Goal: Task Accomplishment & Management: Manage account settings

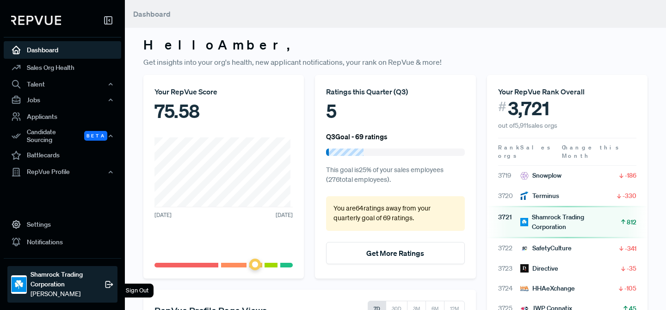
click at [142, 289] on div "Sign Out" at bounding box center [137, 291] width 33 height 14
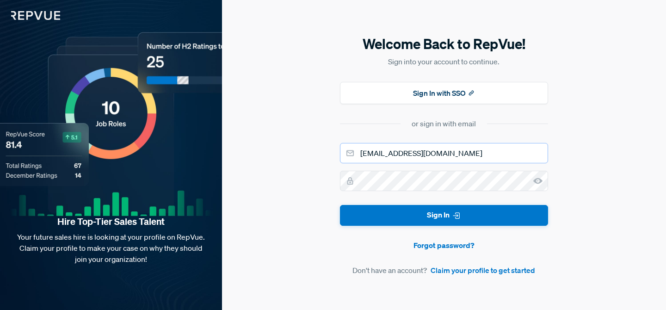
click at [410, 153] on input "[EMAIL_ADDRESS][DOMAIN_NAME]" at bounding box center [444, 153] width 208 height 20
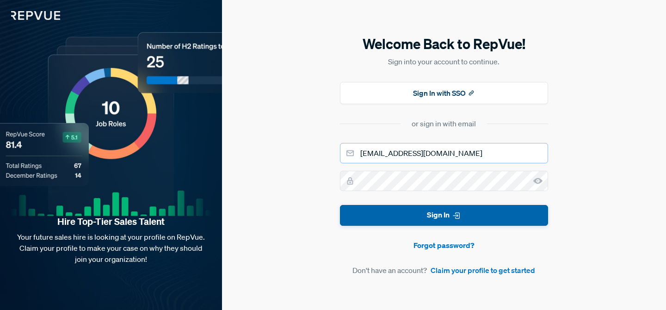
type input "[EMAIL_ADDRESS][DOMAIN_NAME]"
click at [498, 220] on button "Sign In" at bounding box center [444, 215] width 208 height 21
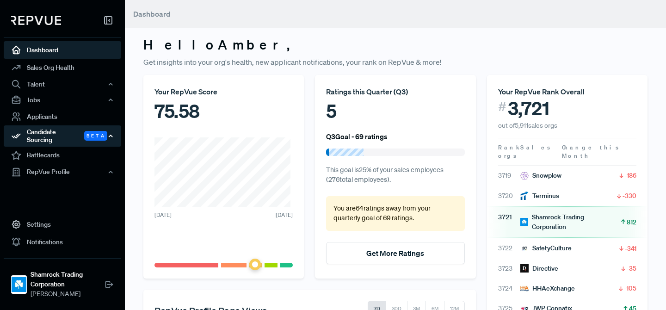
click at [41, 136] on div "Candidate Sourcing Beta" at bounding box center [62, 135] width 117 height 21
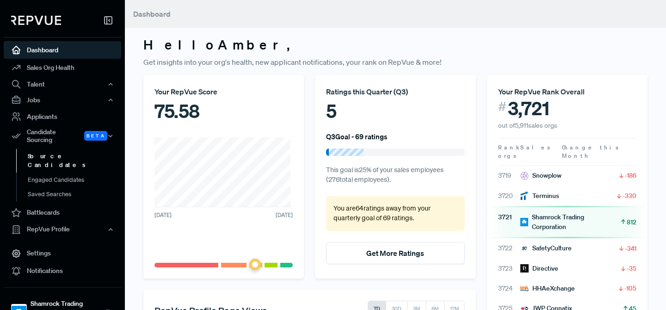
click at [44, 149] on link "Source Candidates" at bounding box center [74, 161] width 117 height 24
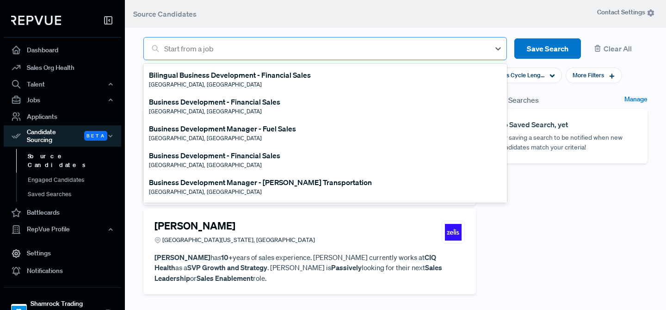
click at [272, 49] on div at bounding box center [324, 48] width 321 height 13
click at [210, 50] on div at bounding box center [324, 48] width 321 height 13
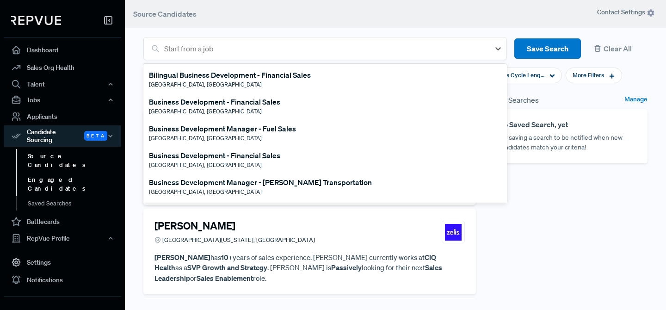
click at [45, 173] on link "Engaged Candidates" at bounding box center [74, 185] width 117 height 24
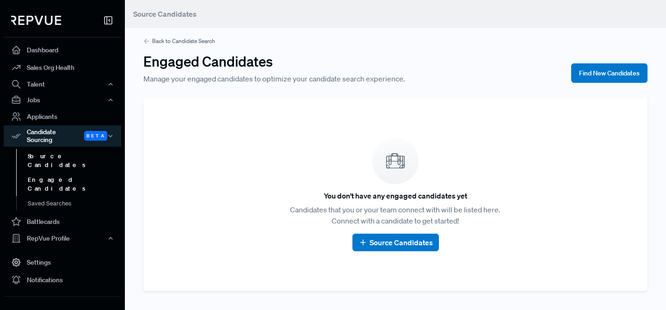
click at [53, 150] on link "Source Candidates" at bounding box center [74, 161] width 117 height 24
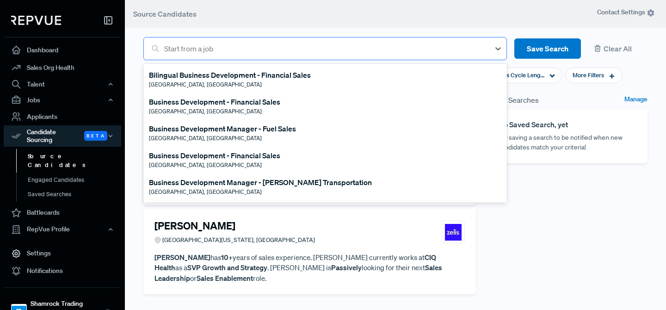
click at [298, 51] on div at bounding box center [324, 48] width 321 height 13
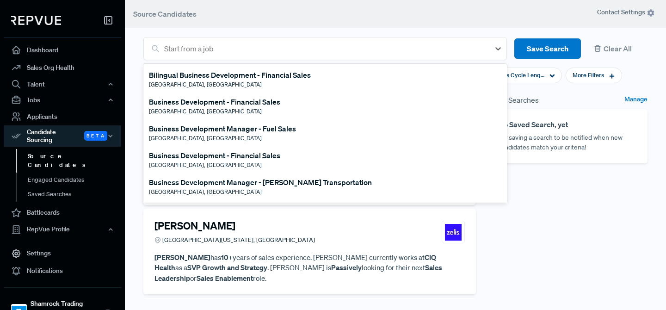
click at [289, 185] on div "Business Development Manager - [PERSON_NAME] Transportation" at bounding box center [260, 182] width 223 height 11
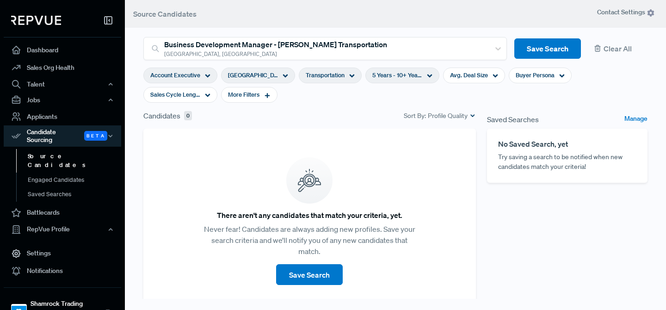
click at [331, 79] on span "Transportation" at bounding box center [325, 75] width 39 height 9
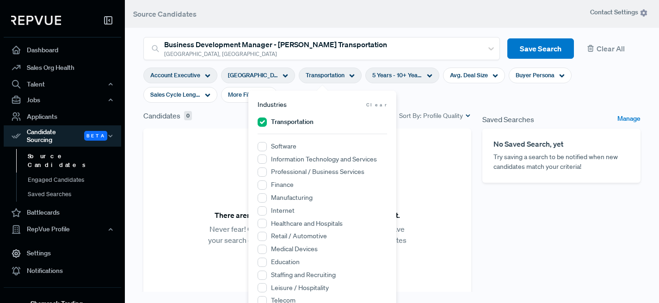
click at [379, 105] on span "Clear" at bounding box center [376, 104] width 21 height 7
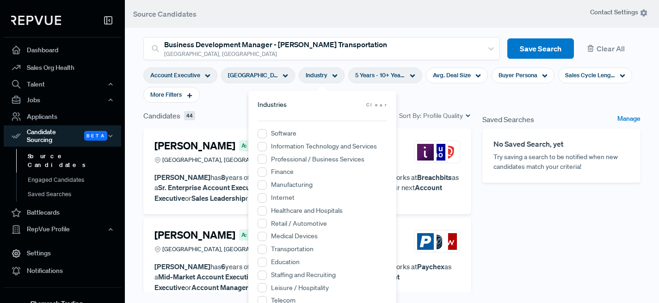
click at [410, 97] on section "Account Executive [GEOGRAPHIC_DATA], [GEOGRAPHIC_DATA] Industry 5 Years - 10+ Y…" at bounding box center [391, 85] width 497 height 50
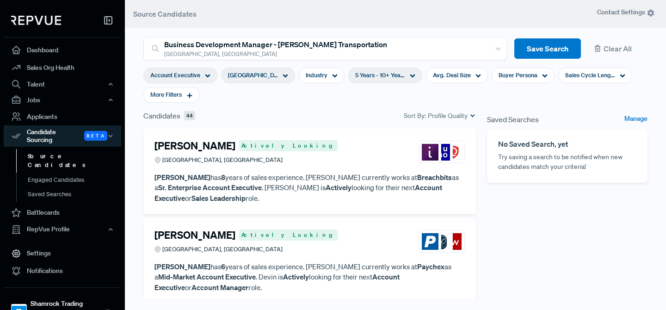
click at [204, 75] on div "Account Executive" at bounding box center [180, 76] width 74 height 16
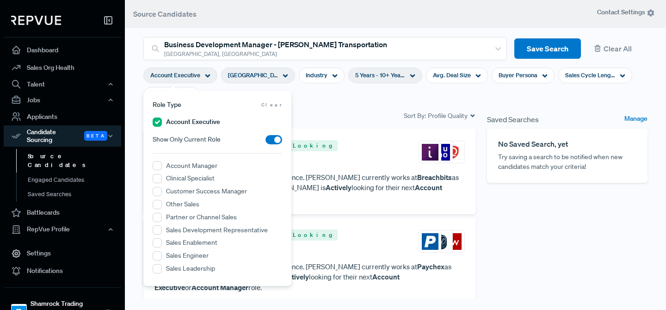
click at [204, 75] on div "Account Executive" at bounding box center [180, 76] width 74 height 16
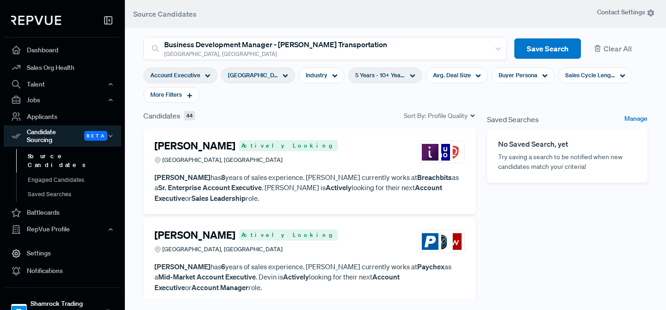
click at [250, 75] on span "[GEOGRAPHIC_DATA], [GEOGRAPHIC_DATA]" at bounding box center [253, 75] width 50 height 9
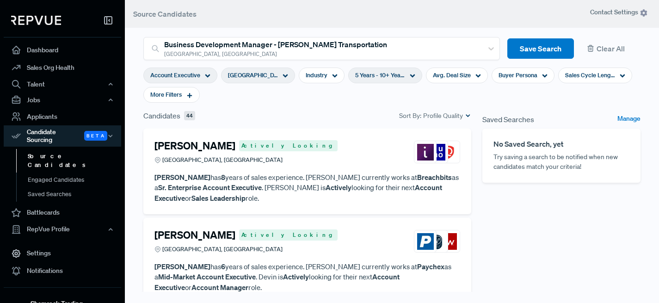
click at [361, 102] on section "Account Executive [GEOGRAPHIC_DATA], [GEOGRAPHIC_DATA] Industry 5 Years - 10+ Y…" at bounding box center [391, 85] width 497 height 50
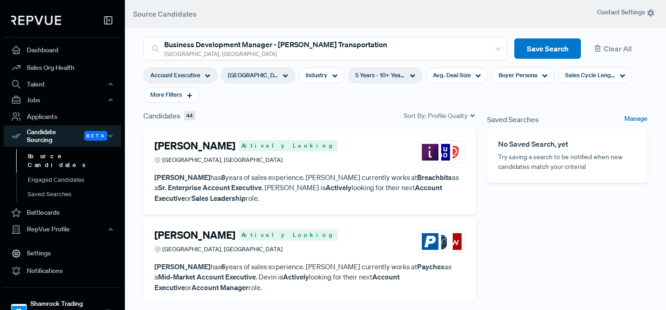
click at [370, 79] on span "5 Years - 10+ Years" at bounding box center [380, 75] width 50 height 9
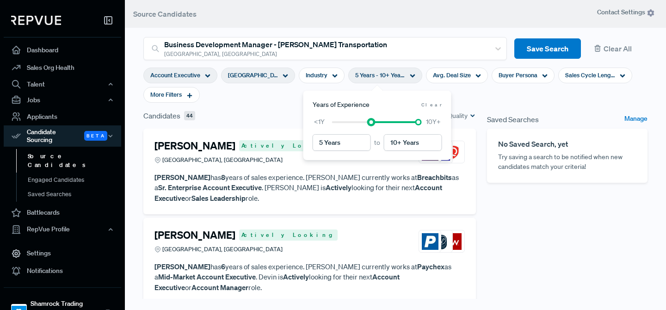
type input "4 Years"
drag, startPoint x: 372, startPoint y: 122, endPoint x: 364, endPoint y: 123, distance: 7.9
click at [364, 123] on div at bounding box center [363, 122] width 6 height 6
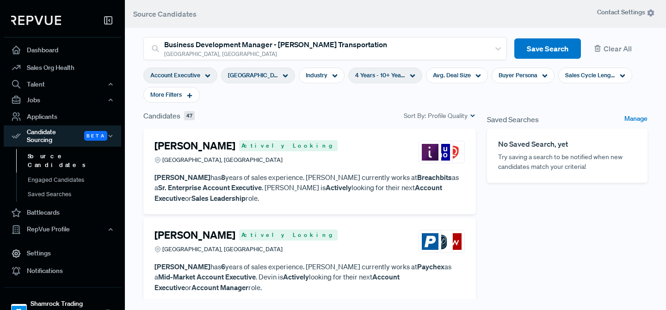
click at [473, 88] on section "Account Executive [GEOGRAPHIC_DATA], [GEOGRAPHIC_DATA] Industry 4 Years - 10+ Y…" at bounding box center [395, 85] width 504 height 50
click at [463, 76] on div "Avg. Deal Size" at bounding box center [457, 76] width 62 height 16
click at [503, 75] on span "Buyer Persona" at bounding box center [518, 75] width 39 height 9
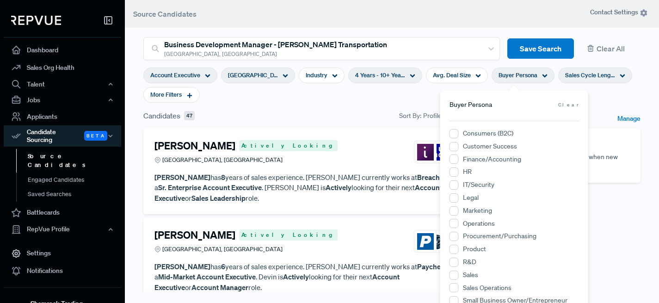
click at [620, 78] on icon at bounding box center [623, 76] width 6 height 6
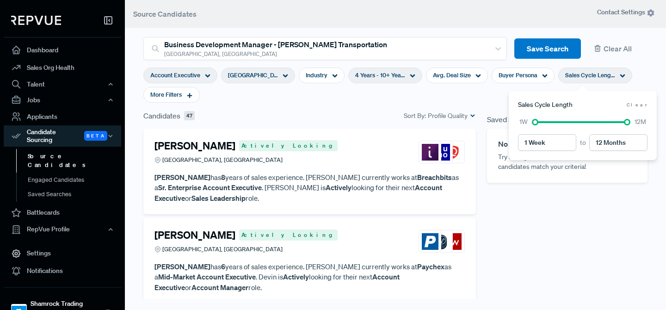
click at [620, 78] on icon at bounding box center [623, 76] width 6 height 6
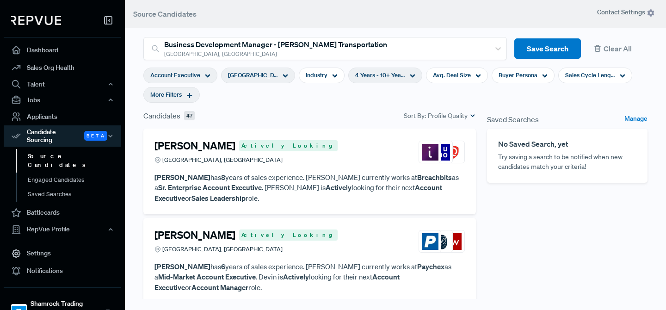
click at [184, 95] on div "More Filters" at bounding box center [171, 95] width 56 height 16
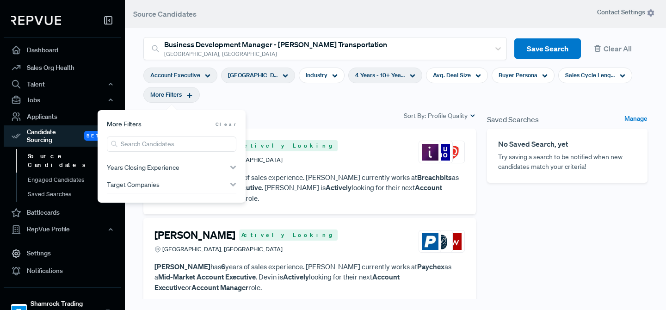
click at [181, 188] on div "Target Companies" at bounding box center [172, 184] width 130 height 7
click at [180, 200] on input "search" at bounding box center [172, 200] width 130 height 15
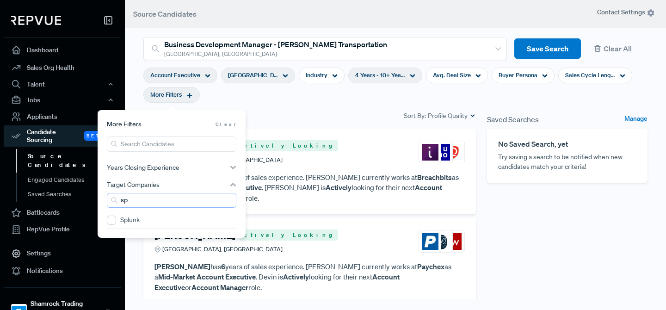
type input "s"
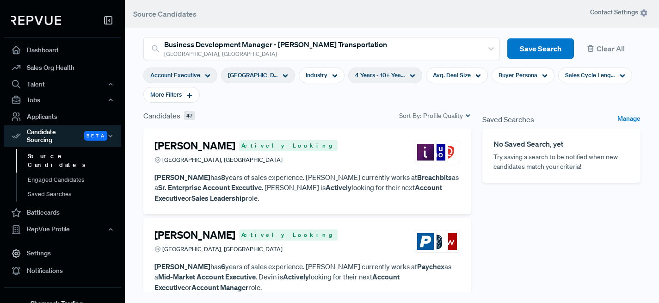
click at [289, 111] on div "Candidates 47 Sort By: Profile Quality" at bounding box center [307, 115] width 328 height 11
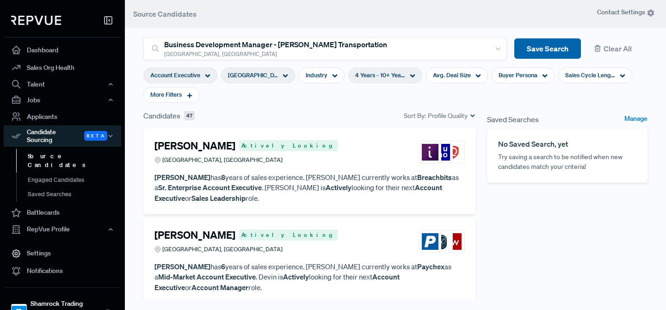
click at [552, 45] on button "Save Search" at bounding box center [547, 48] width 67 height 21
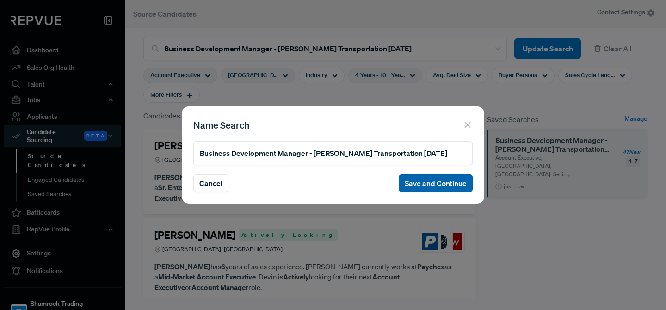
click at [436, 179] on button "Save and Continue" at bounding box center [436, 183] width 74 height 18
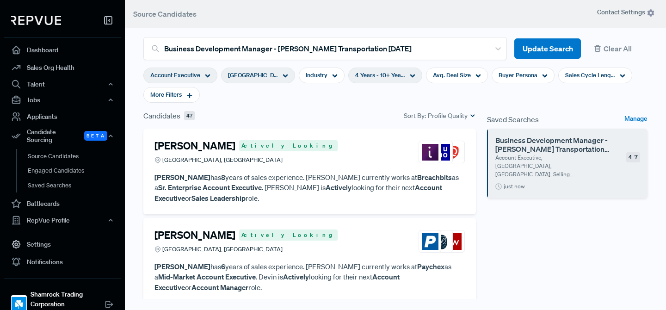
click at [202, 147] on h4 "[PERSON_NAME]" at bounding box center [194, 146] width 81 height 12
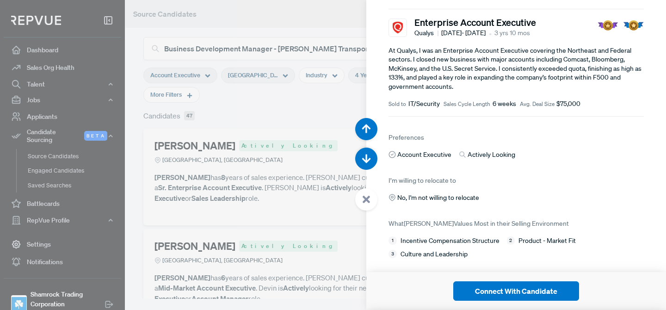
scroll to position [440, 0]
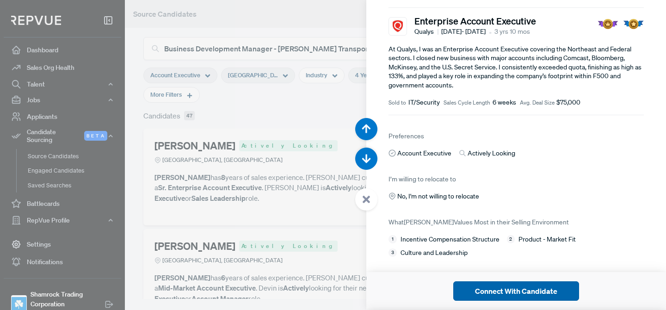
click at [508, 289] on button "Connect With Candidate" at bounding box center [516, 290] width 126 height 19
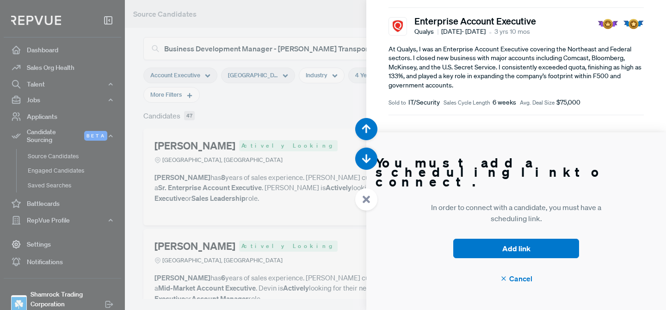
click at [301, 216] on div at bounding box center [333, 155] width 666 height 310
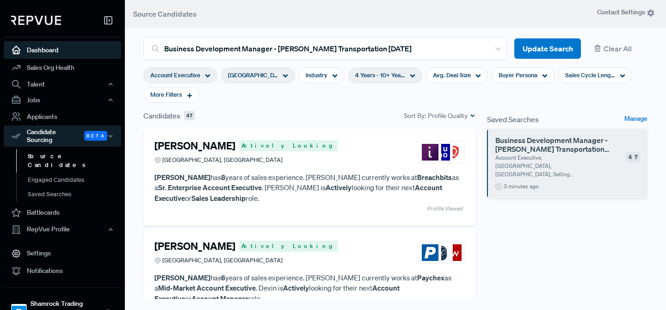
click at [68, 52] on link "Dashboard" at bounding box center [62, 50] width 117 height 18
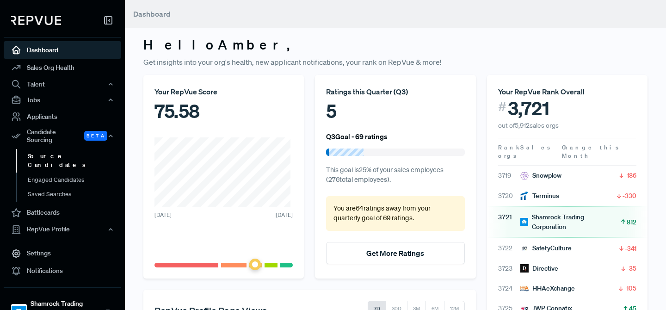
click at [33, 153] on link "Source Candidates" at bounding box center [74, 161] width 117 height 24
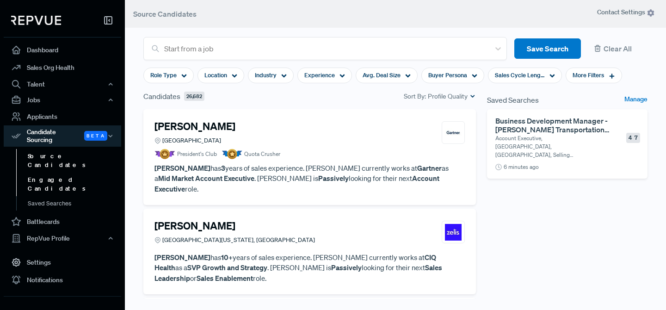
click at [61, 173] on link "Engaged Candidates" at bounding box center [74, 185] width 117 height 24
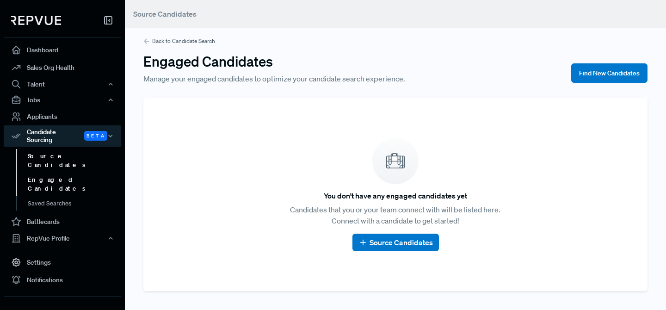
click at [82, 149] on link "Source Candidates" at bounding box center [74, 161] width 117 height 24
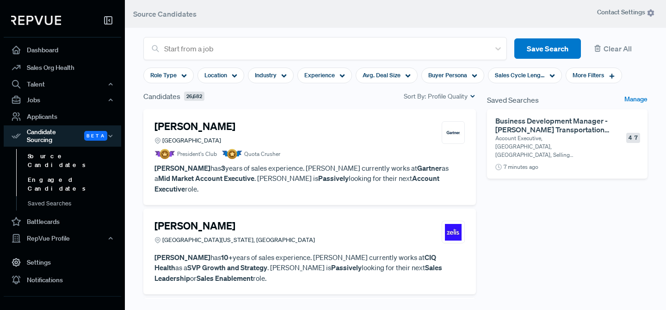
click at [88, 173] on link "Engaged Candidates" at bounding box center [74, 185] width 117 height 24
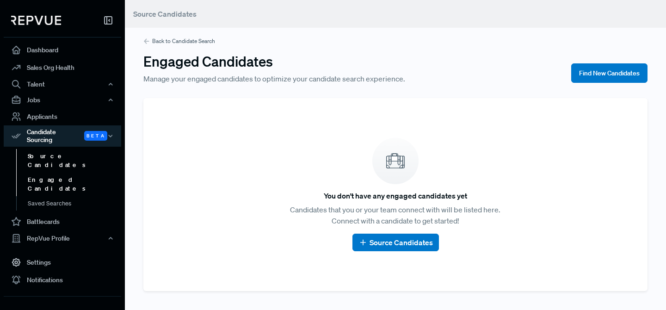
click at [50, 153] on link "Source Candidates" at bounding box center [74, 161] width 117 height 24
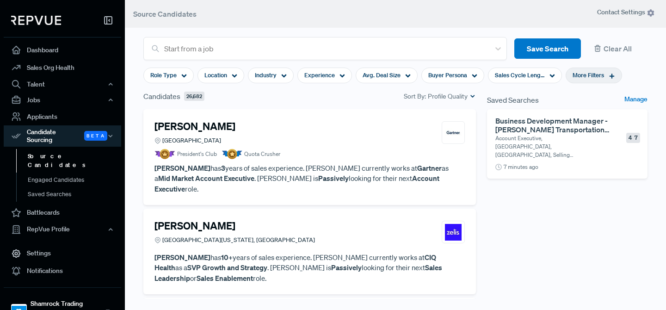
click at [595, 78] on span "More Filters" at bounding box center [588, 75] width 31 height 9
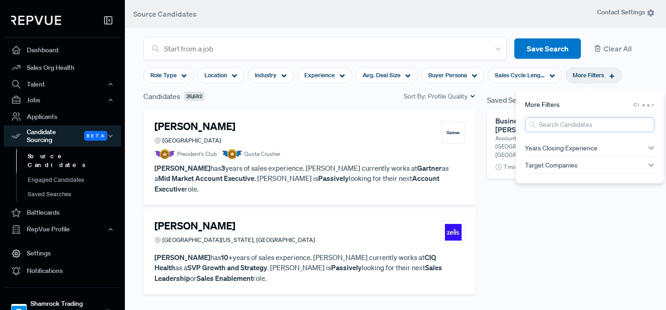
click at [572, 127] on input "search" at bounding box center [590, 124] width 130 height 15
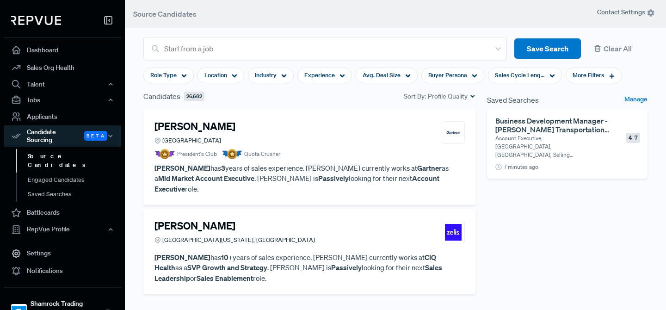
click at [629, 80] on article "Role Type Location Industry Experience Avg. Deal Size Buyer Persona Sales Cycle…" at bounding box center [395, 75] width 515 height 31
click at [514, 119] on h6 "Business Development Manager - [PERSON_NAME] Transportation [DATE]" at bounding box center [552, 126] width 115 height 18
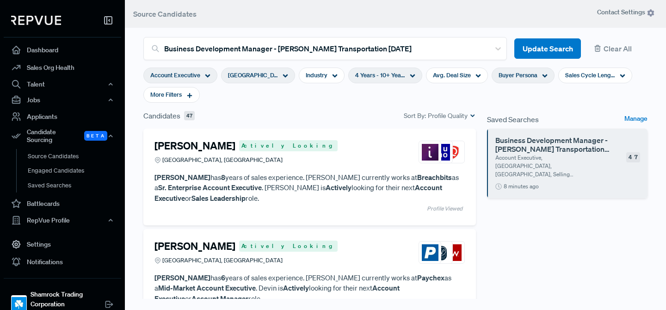
click at [512, 76] on span "Buyer Persona" at bounding box center [518, 75] width 39 height 9
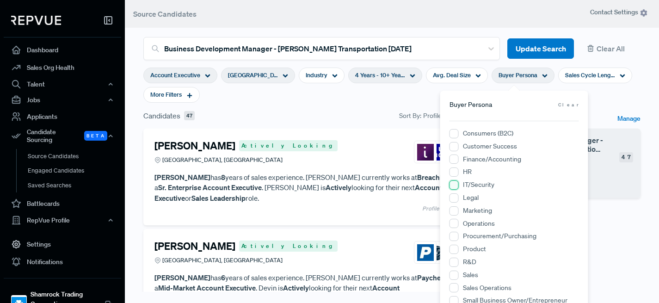
click at [455, 185] on input "IT/Security" at bounding box center [454, 184] width 9 height 9
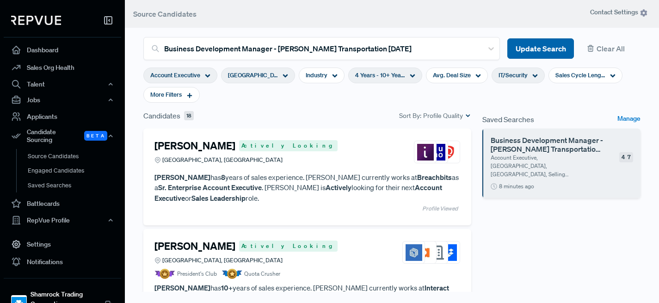
click at [549, 48] on button "Update Search" at bounding box center [540, 48] width 67 height 21
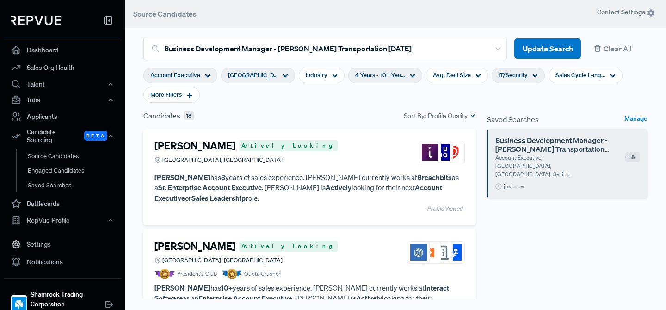
click at [200, 149] on h4 "[PERSON_NAME]" at bounding box center [194, 146] width 81 height 12
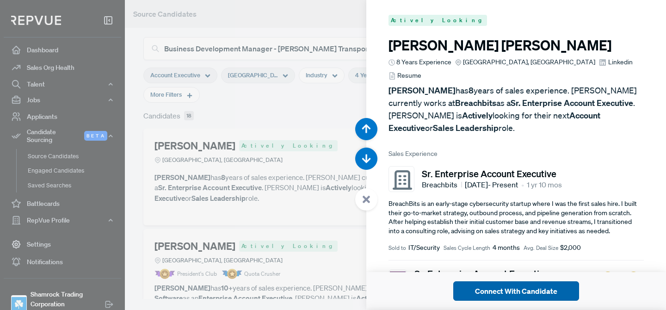
click at [482, 289] on button "Connect With Candidate" at bounding box center [516, 290] width 126 height 19
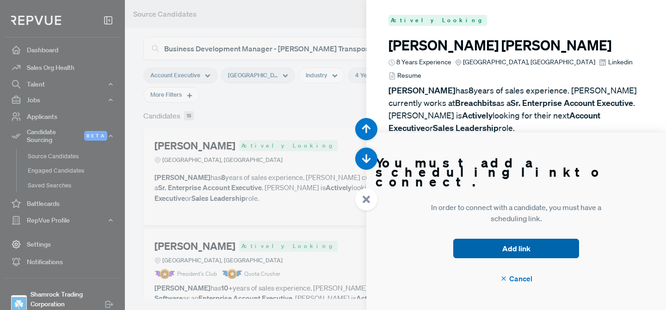
click at [479, 249] on button "Add link" at bounding box center [516, 248] width 126 height 19
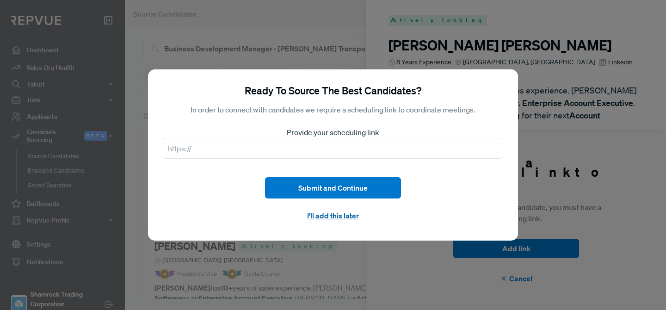
click at [352, 216] on button "I'll add this later" at bounding box center [333, 216] width 136 height 20
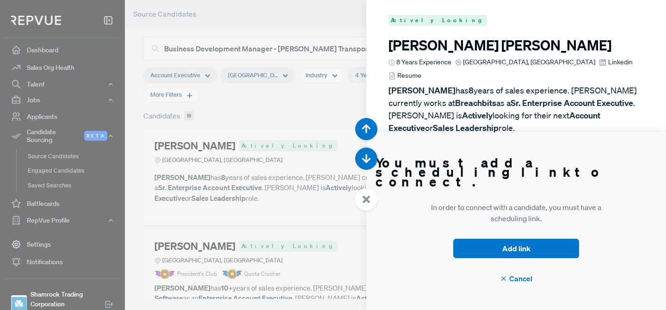
click at [366, 201] on icon at bounding box center [366, 199] width 8 height 8
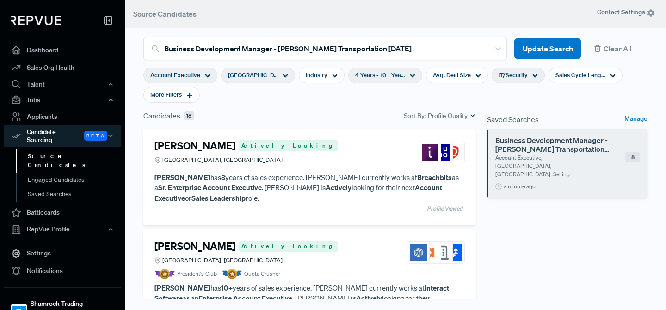
click at [200, 147] on h4 "[PERSON_NAME]" at bounding box center [194, 146] width 81 height 12
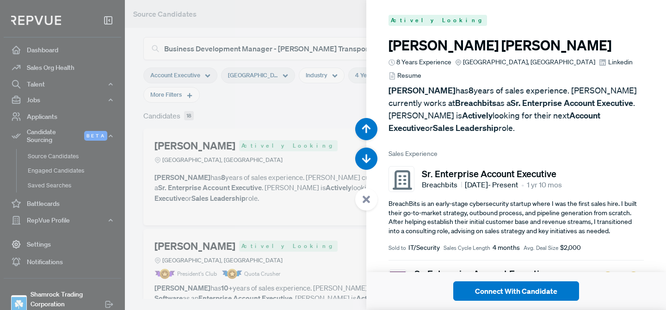
click at [366, 197] on icon at bounding box center [366, 199] width 8 height 8
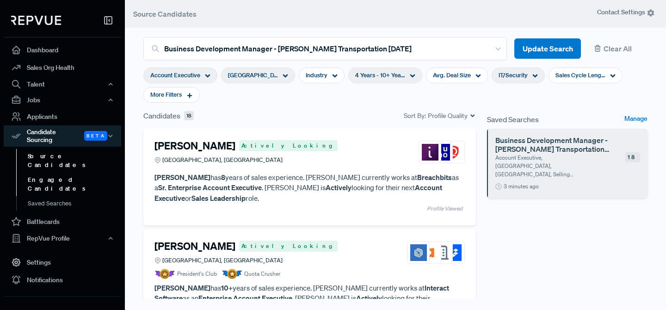
click at [98, 173] on link "Engaged Candidates" at bounding box center [74, 185] width 117 height 24
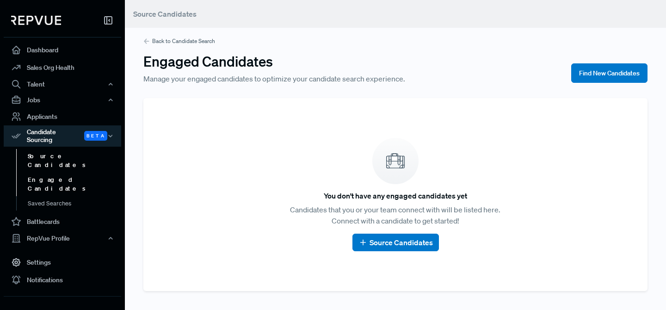
click at [102, 150] on link "Source Candidates" at bounding box center [74, 161] width 117 height 24
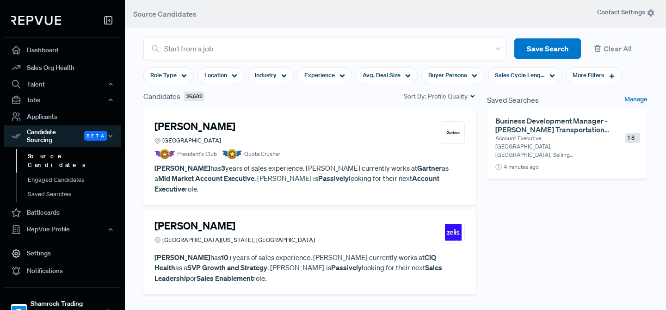
click at [218, 127] on h4 "[PERSON_NAME]" at bounding box center [194, 126] width 81 height 12
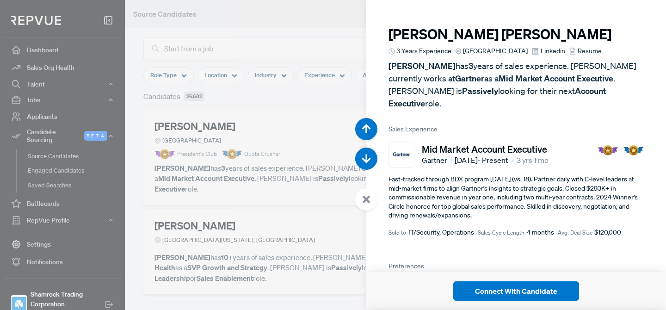
click at [366, 203] on icon at bounding box center [366, 199] width 8 height 8
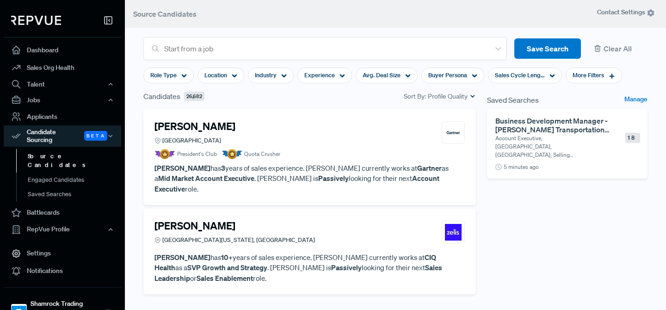
click at [180, 129] on h4 "[PERSON_NAME]" at bounding box center [194, 126] width 81 height 12
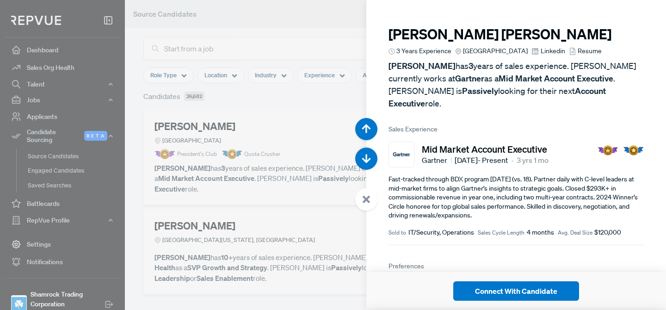
click at [365, 202] on icon at bounding box center [366, 199] width 8 height 8
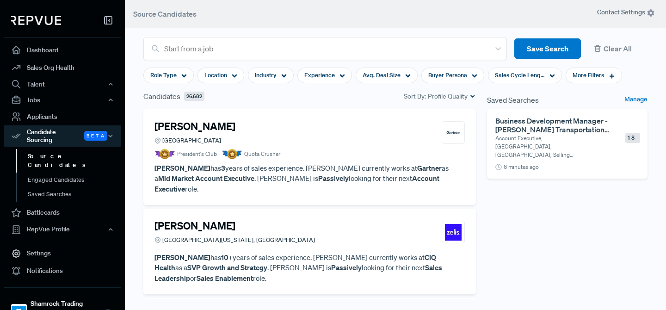
click at [208, 129] on h4 "[PERSON_NAME]" at bounding box center [194, 126] width 81 height 12
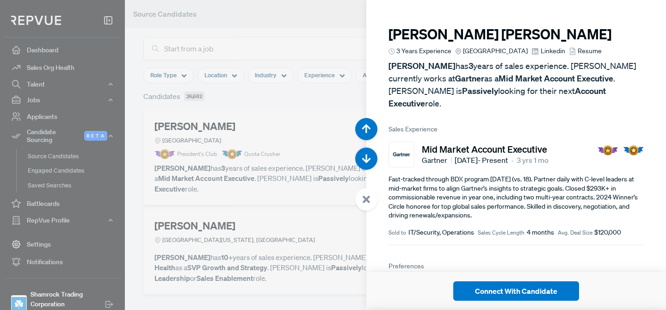
click at [364, 198] on use at bounding box center [366, 199] width 7 height 7
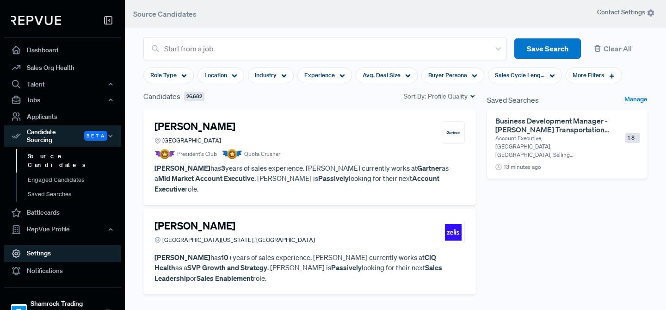
click at [58, 245] on link "Settings" at bounding box center [62, 254] width 117 height 18
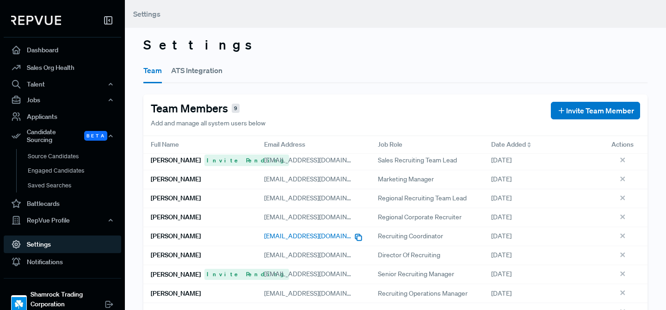
scroll to position [2, 0]
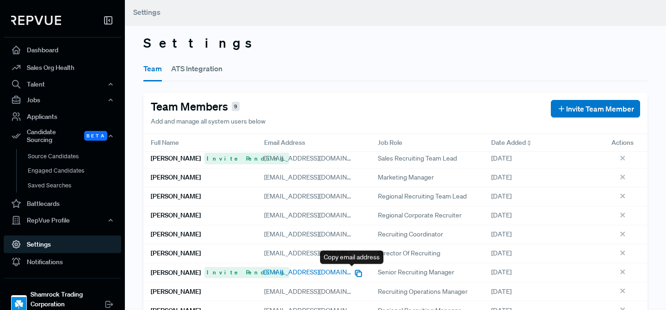
click at [354, 274] on icon "button" at bounding box center [358, 273] width 9 height 9
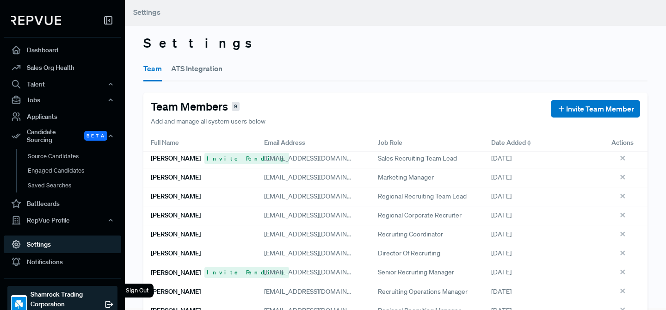
click at [137, 293] on div "Sign Out" at bounding box center [137, 291] width 33 height 14
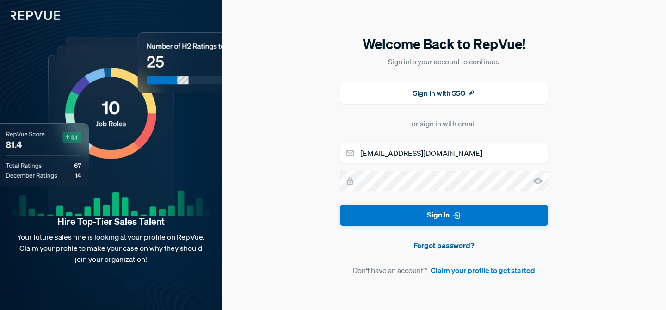
click at [468, 251] on link "Forgot password?" at bounding box center [444, 245] width 208 height 11
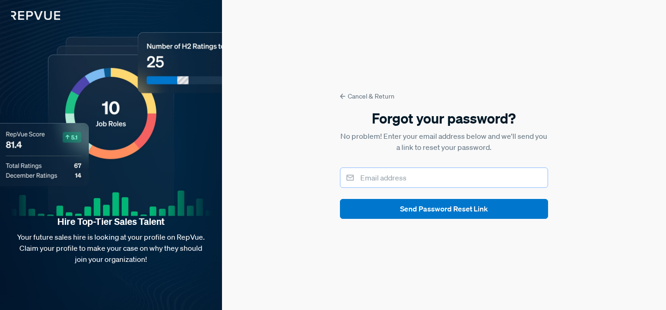
click at [435, 176] on input "email" at bounding box center [444, 177] width 208 height 20
paste input "[EMAIL_ADDRESS][DOMAIN_NAME]"
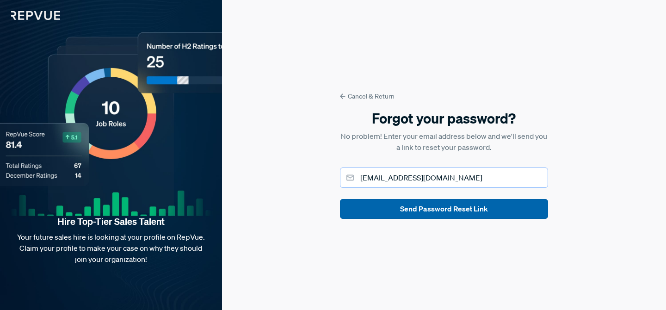
type input "[EMAIL_ADDRESS][DOMAIN_NAME]"
click at [434, 211] on button "Send Password Reset Link" at bounding box center [444, 209] width 208 height 20
click at [477, 206] on button "Send Password Reset Link" at bounding box center [444, 209] width 208 height 20
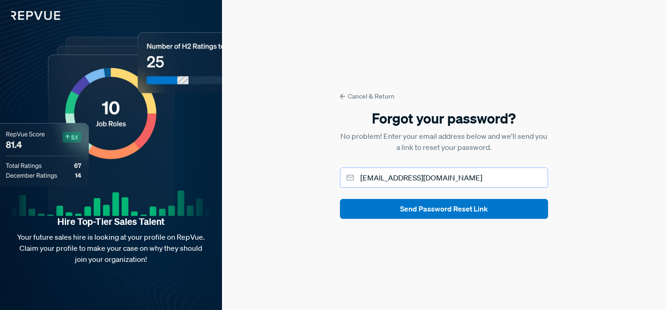
click at [495, 179] on input "[EMAIL_ADDRESS][DOMAIN_NAME]" at bounding box center [444, 177] width 208 height 20
click at [342, 95] on icon at bounding box center [343, 96] width 6 height 6
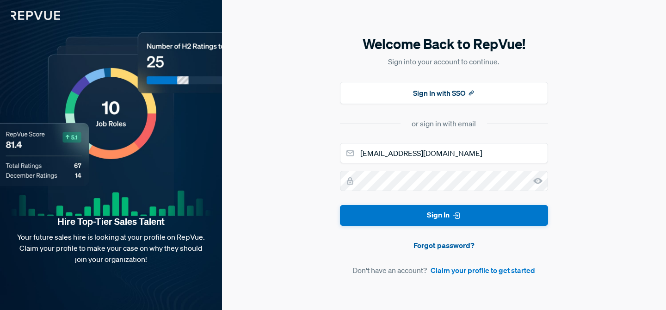
click at [431, 244] on link "Forgot password?" at bounding box center [444, 245] width 208 height 11
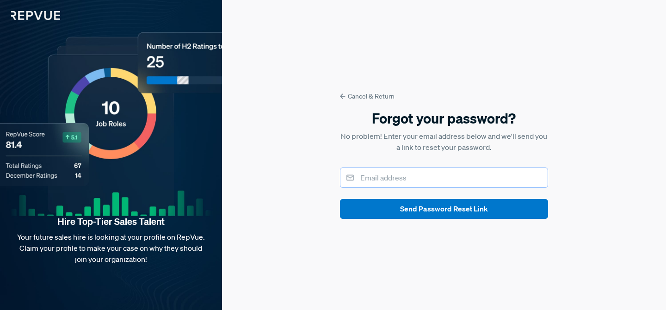
click at [398, 181] on input "email" at bounding box center [444, 177] width 208 height 20
click at [367, 176] on input "email" at bounding box center [444, 177] width 208 height 20
paste input "[EMAIL_ADDRESS][DOMAIN_NAME]"
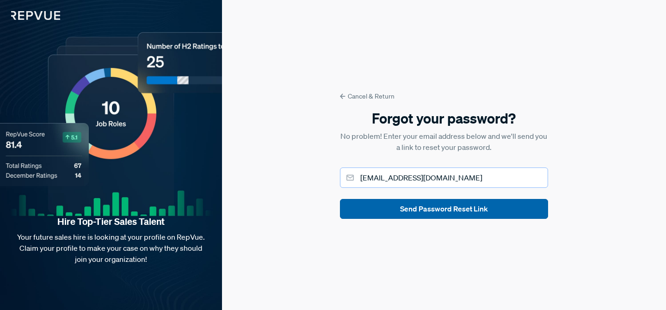
type input "[EMAIL_ADDRESS][DOMAIN_NAME]"
click at [444, 210] on button "Send Password Reset Link" at bounding box center [444, 209] width 208 height 20
